Goal: Task Accomplishment & Management: Manage account settings

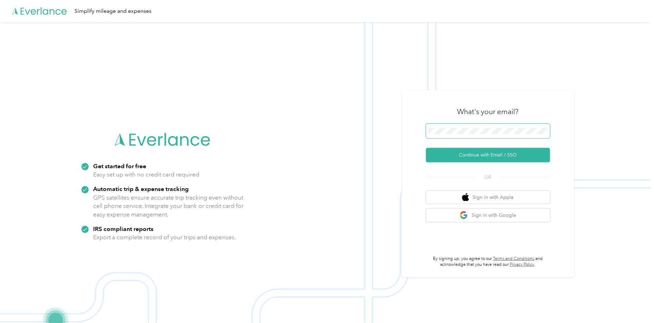
click at [452, 135] on span at bounding box center [488, 131] width 124 height 14
click at [484, 156] on button "Continue with Email / SSO" at bounding box center [488, 155] width 124 height 14
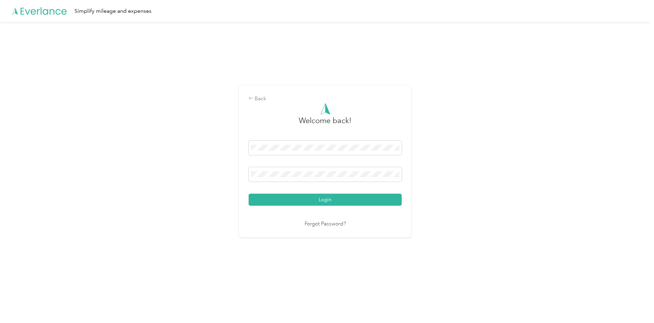
click at [326, 166] on div "Login" at bounding box center [325, 173] width 153 height 65
click at [322, 168] on span at bounding box center [325, 174] width 153 height 14
click at [249, 194] on button "Login" at bounding box center [325, 200] width 153 height 12
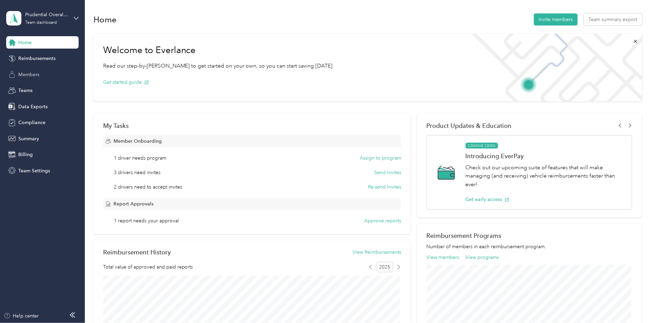
click at [18, 78] on div "Members" at bounding box center [42, 74] width 72 height 12
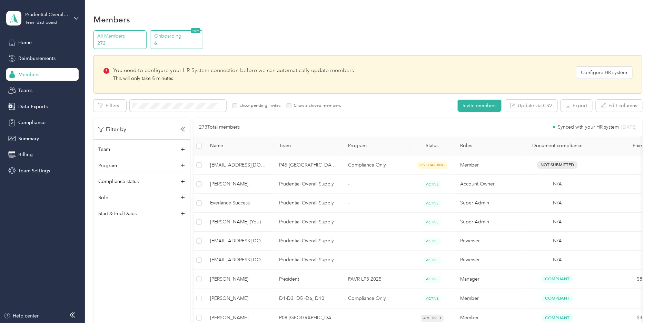
click at [168, 45] on p "6" at bounding box center [177, 43] width 47 height 7
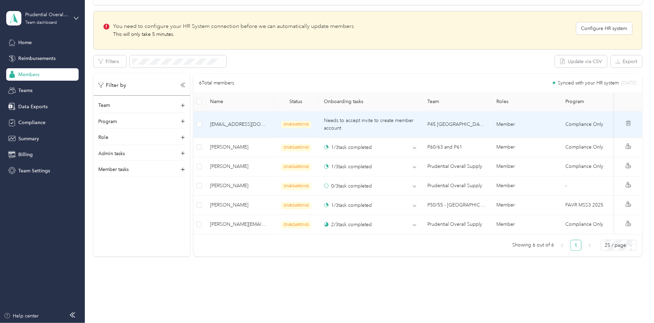
scroll to position [153, 0]
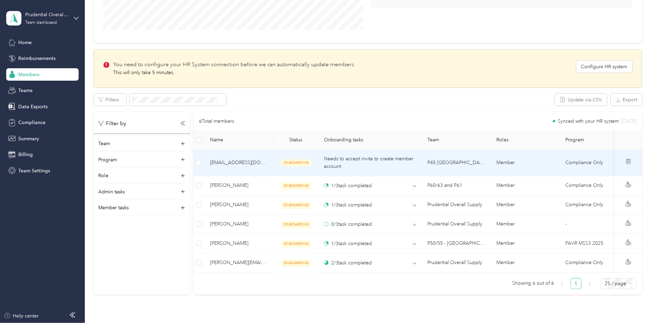
click at [371, 166] on div "Needs to accept invite to create member account" at bounding box center [370, 162] width 93 height 15
click at [343, 164] on div "Needs to accept invite to create member account" at bounding box center [370, 162] width 93 height 15
click at [195, 104] on button "Re-send invite" at bounding box center [194, 100] width 41 height 12
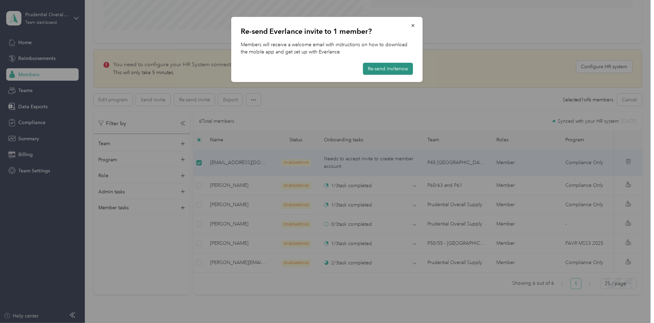
click at [396, 69] on button "Re-send invite now" at bounding box center [388, 69] width 50 height 12
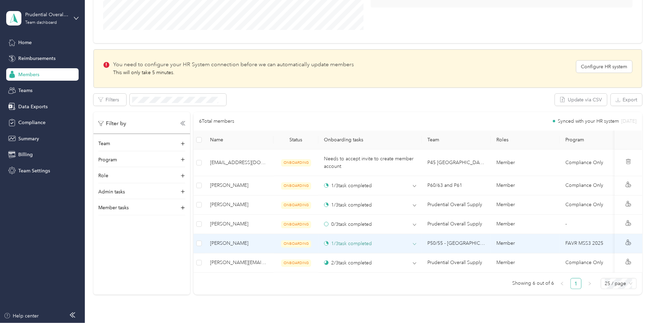
click at [414, 243] on icon at bounding box center [414, 244] width 3 height 3
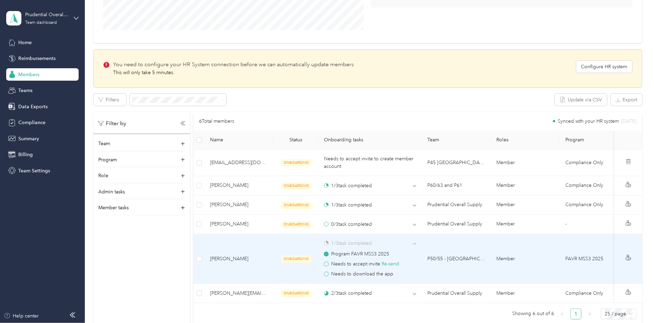
click at [414, 243] on icon at bounding box center [415, 244] width 3 height 2
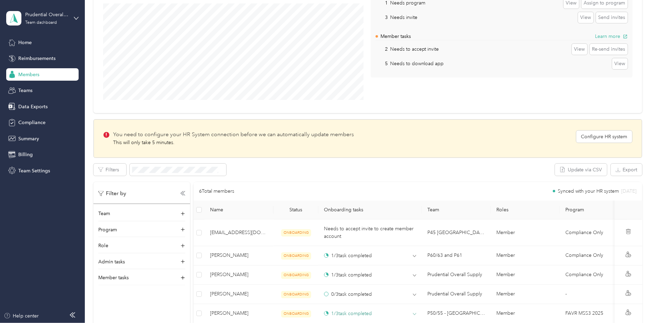
scroll to position [77, 0]
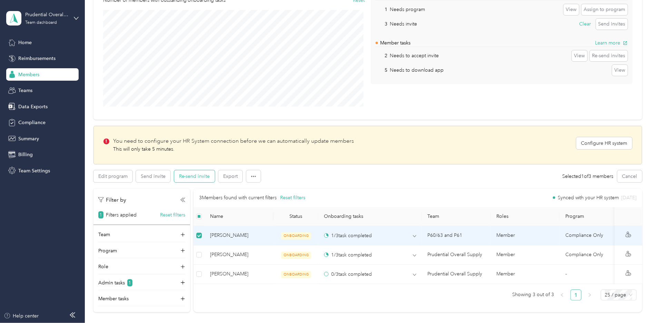
click at [201, 181] on button "Re-send invite" at bounding box center [194, 177] width 41 height 12
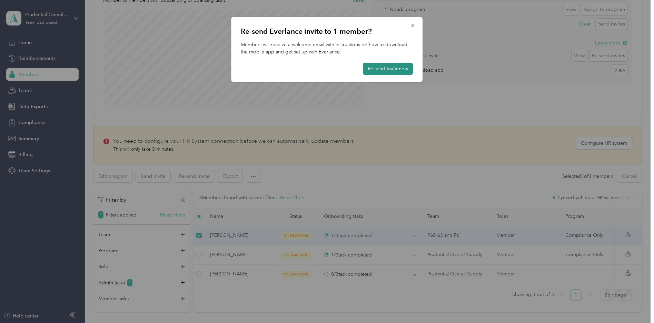
click at [367, 71] on button "Re-send invite now" at bounding box center [388, 69] width 50 height 12
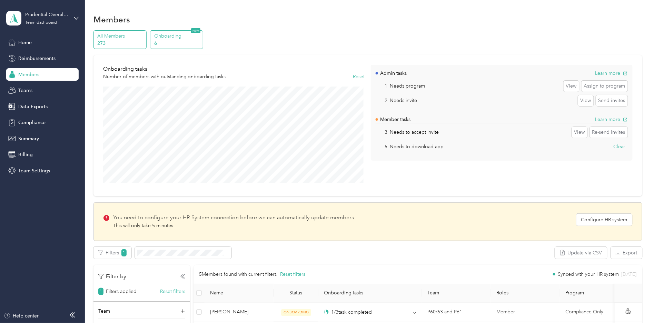
click at [113, 41] on p "273" at bounding box center [120, 43] width 47 height 7
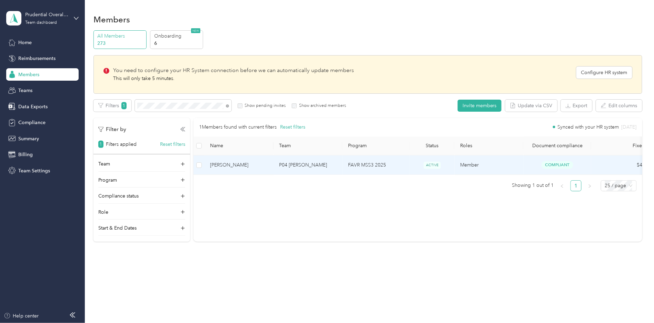
click at [394, 166] on td "FAVR MSS3 2025" at bounding box center [376, 165] width 67 height 19
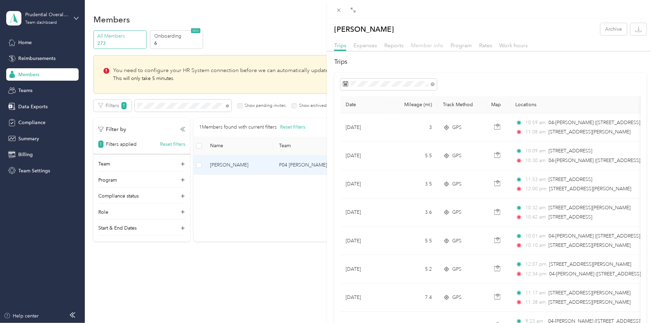
click at [432, 44] on span "Member info" at bounding box center [427, 45] width 32 height 7
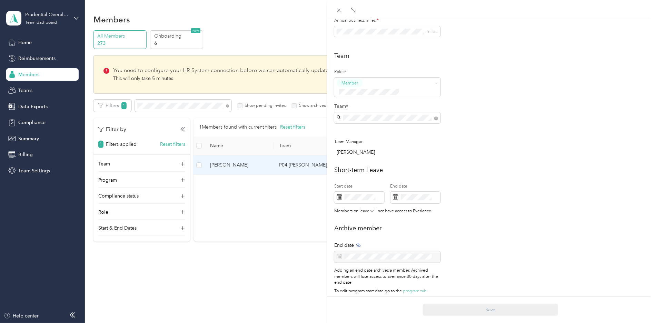
scroll to position [161, 0]
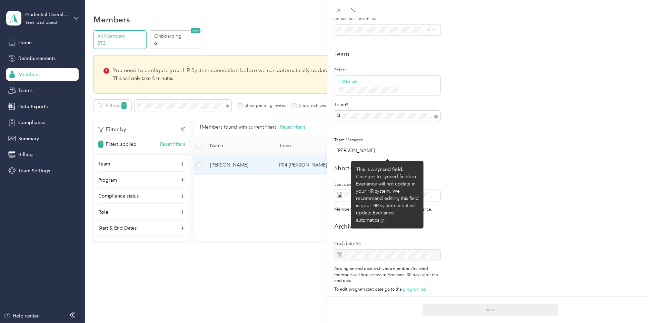
click at [362, 250] on div at bounding box center [387, 256] width 106 height 12
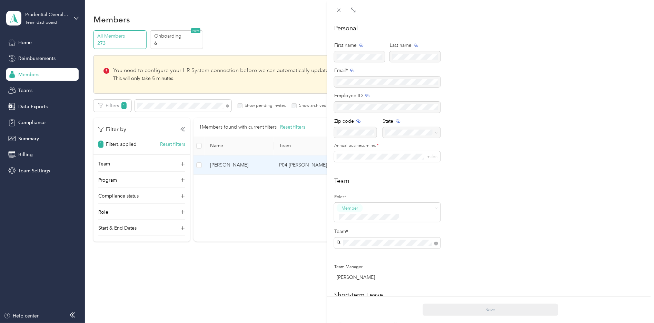
scroll to position [0, 0]
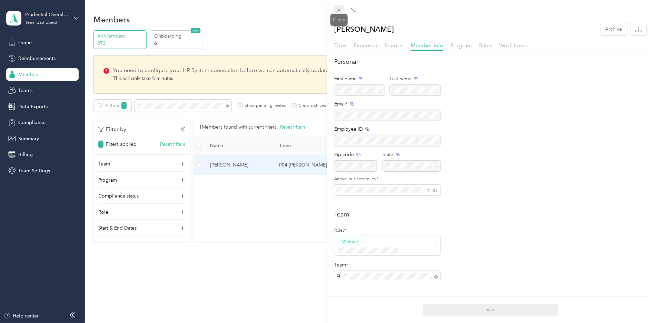
click at [342, 10] on icon at bounding box center [339, 10] width 6 height 6
